Goal: Find specific page/section: Find specific page/section

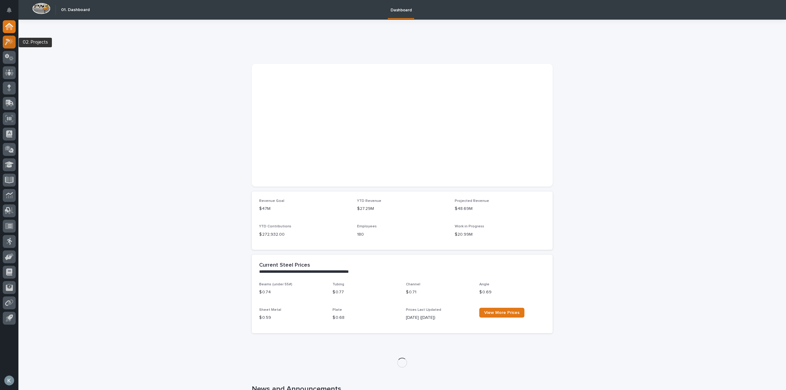
click at [6, 42] on icon at bounding box center [8, 42] width 6 height 7
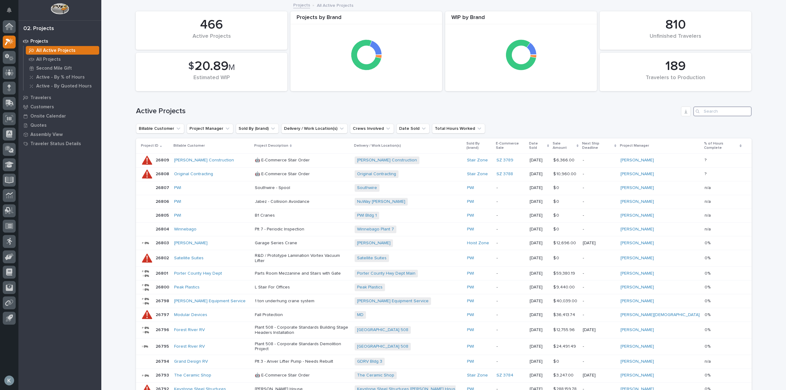
click at [708, 114] on input "Search" at bounding box center [722, 112] width 58 height 10
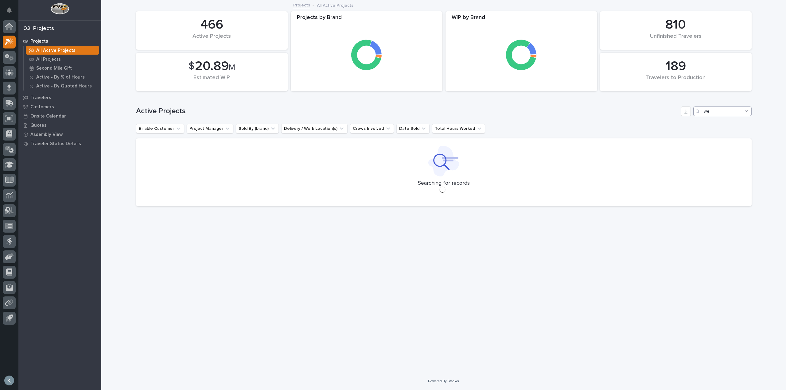
type input "w"
type input "service steel"
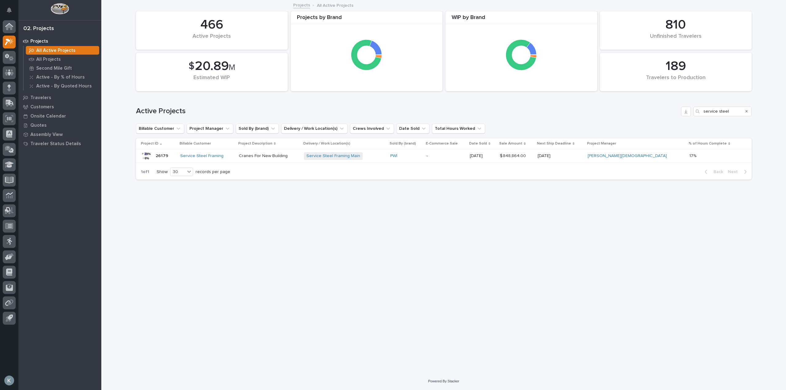
click at [299, 155] on p "Cranes For New Building" at bounding box center [269, 156] width 60 height 5
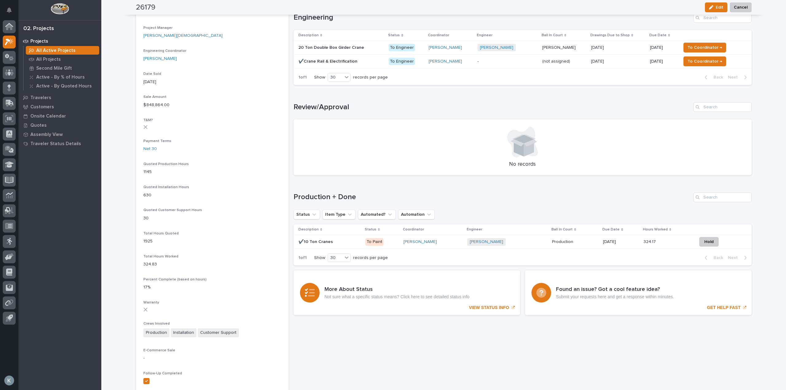
scroll to position [307, 0]
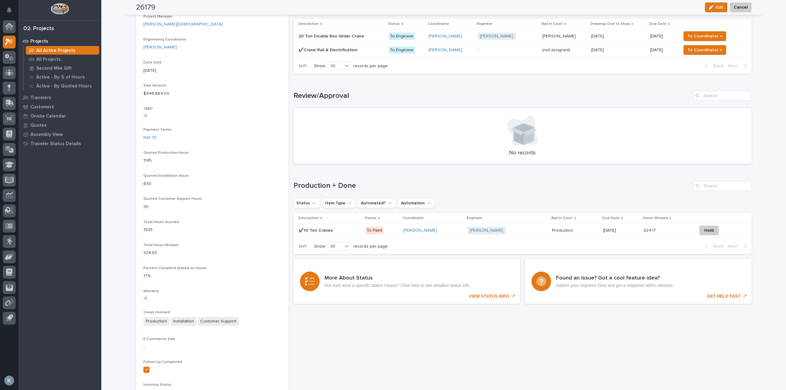
click at [392, 234] on p "To Paint" at bounding box center [381, 231] width 33 height 8
